Goal: Information Seeking & Learning: Learn about a topic

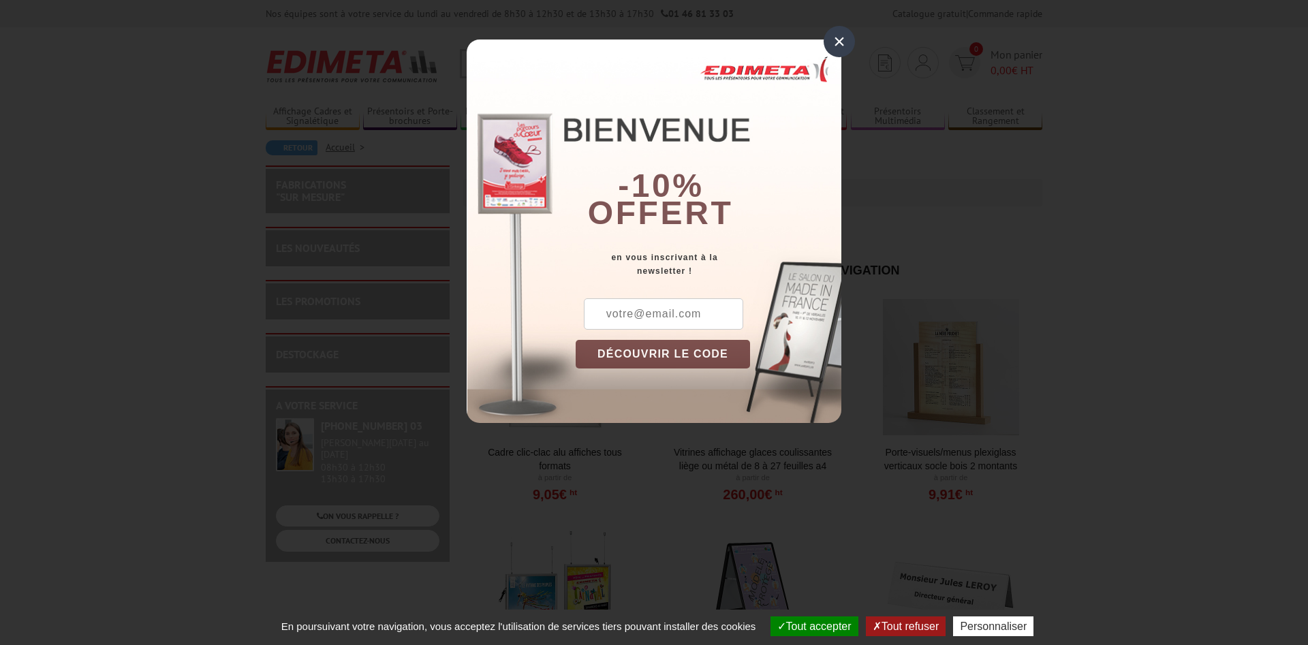
click at [831, 42] on div "×" at bounding box center [839, 41] width 31 height 31
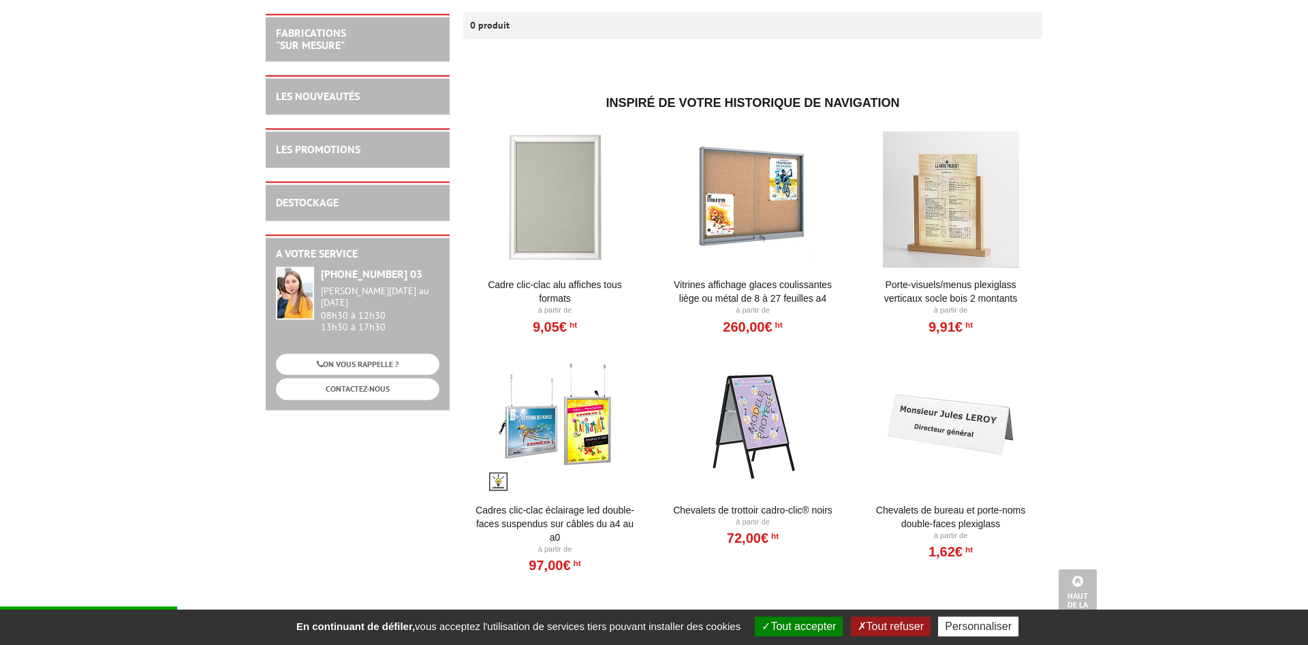
scroll to position [161, 0]
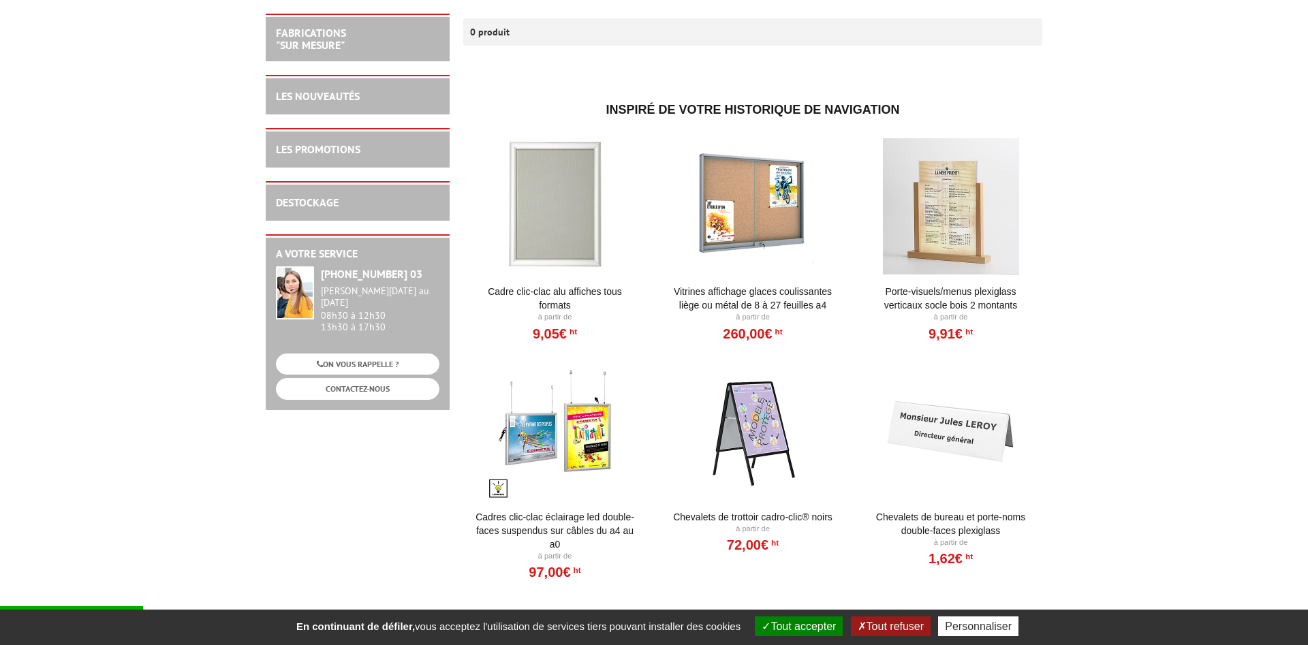
click at [764, 287] on link "Vitrines affichage glaces coulissantes liège ou métal de 8 à 27 feuilles A4" at bounding box center [753, 298] width 168 height 27
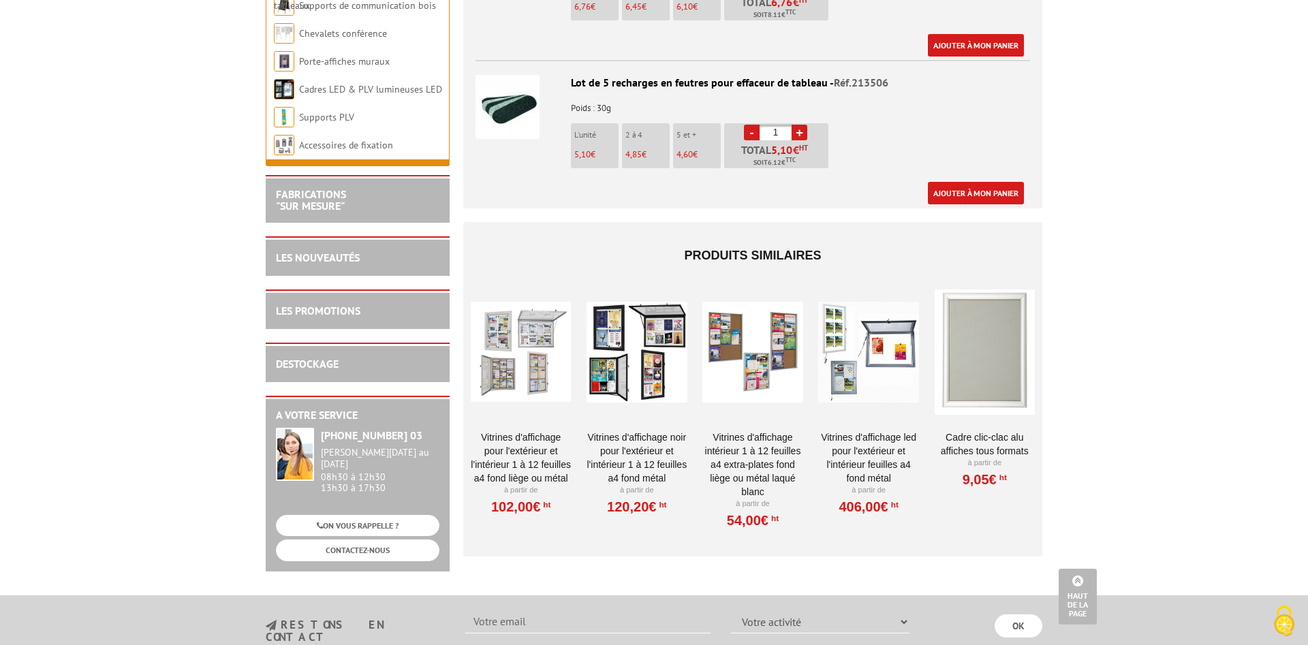
scroll to position [3405, 0]
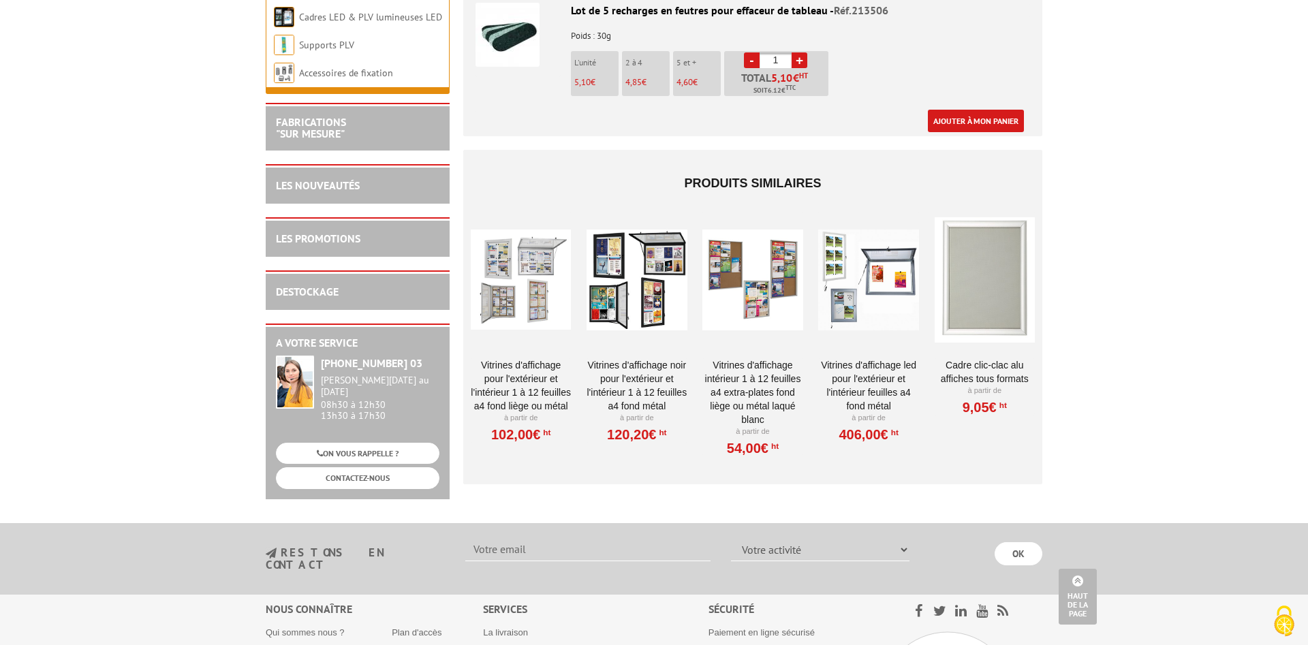
click at [530, 246] on div at bounding box center [521, 280] width 100 height 136
